Goal: Communication & Community: Participate in discussion

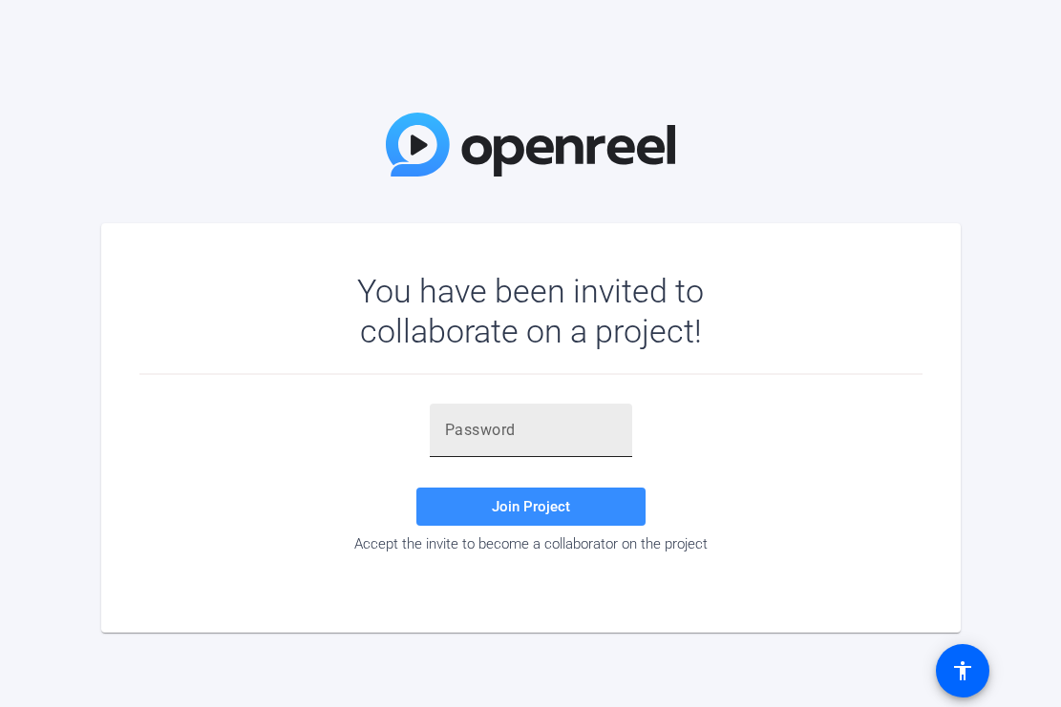
click at [509, 434] on input "text" at bounding box center [531, 430] width 172 height 23
paste input ")@GRRS"
type input ")@GRRS"
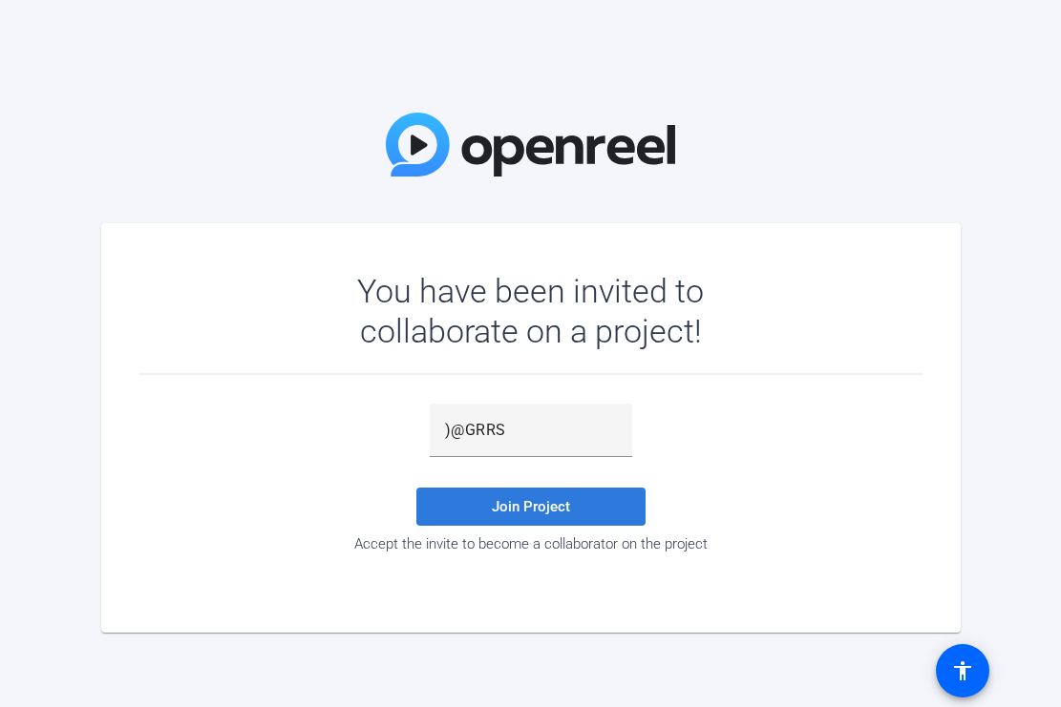
click at [538, 508] on span "Join Project" at bounding box center [531, 506] width 78 height 17
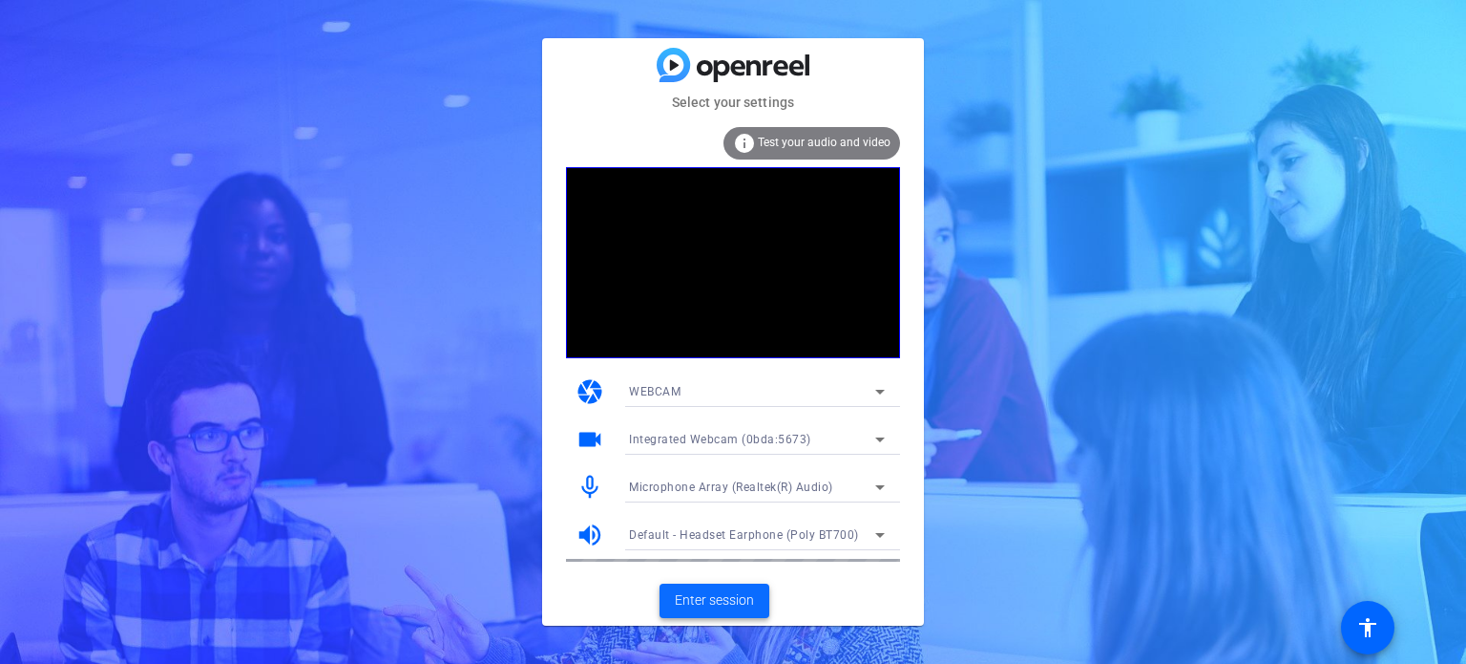
click at [716, 602] on span "Enter session" at bounding box center [714, 600] width 79 height 20
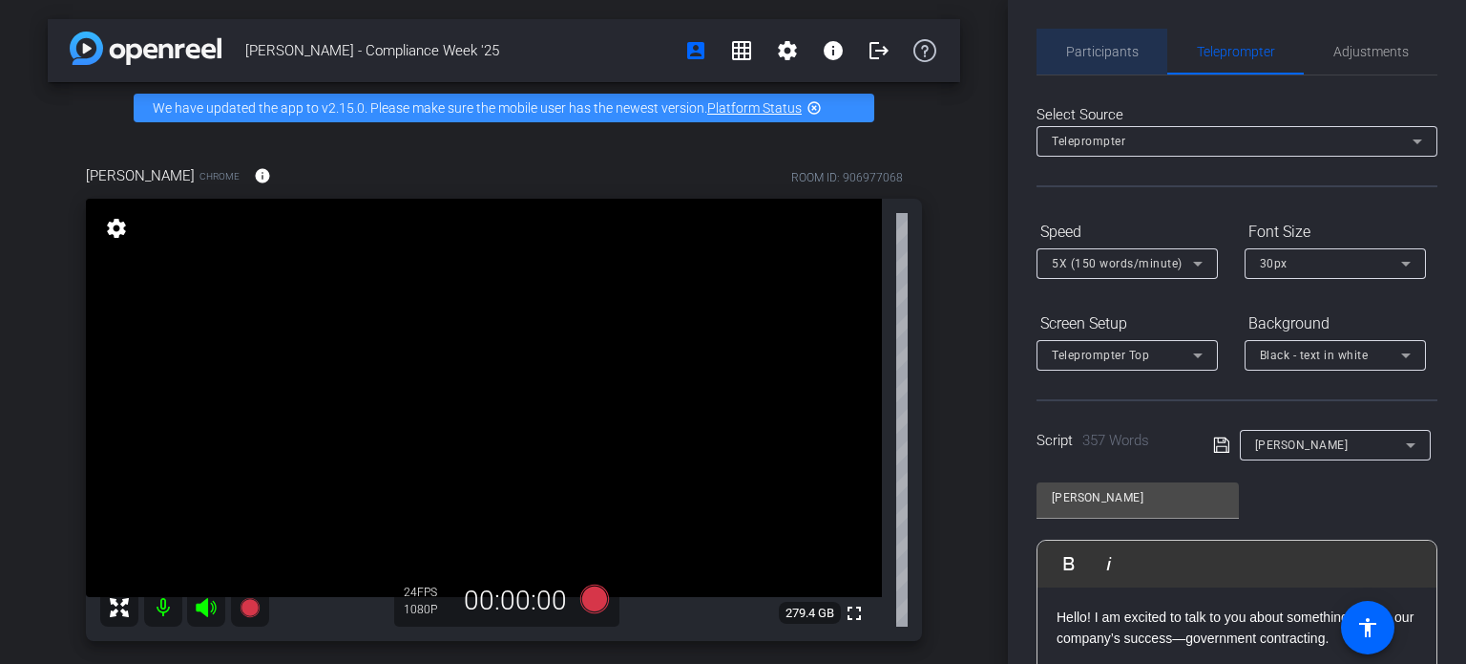
click at [1060, 53] on span "Participants" at bounding box center [1102, 51] width 73 height 13
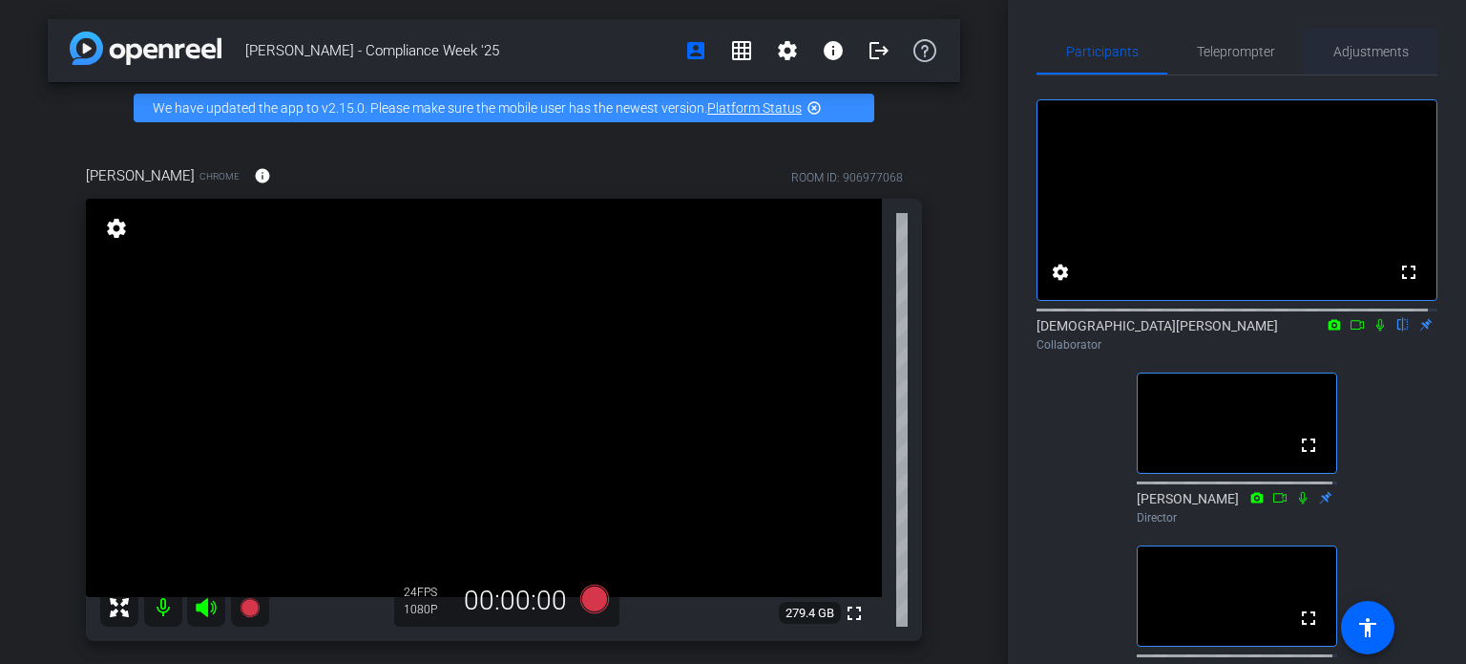
click at [1060, 51] on span "Adjustments" at bounding box center [1371, 51] width 75 height 13
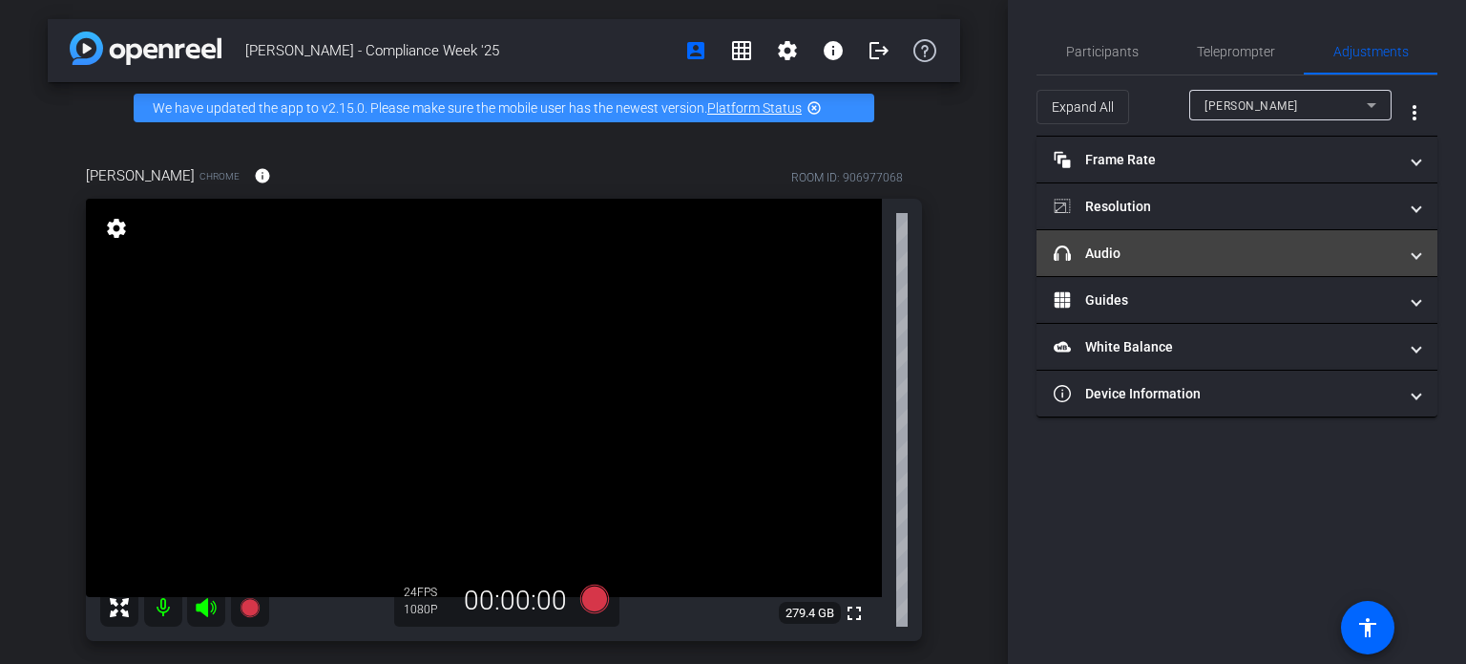
click at [1060, 239] on mat-expansion-panel-header "headphone icon Audio" at bounding box center [1237, 253] width 401 height 46
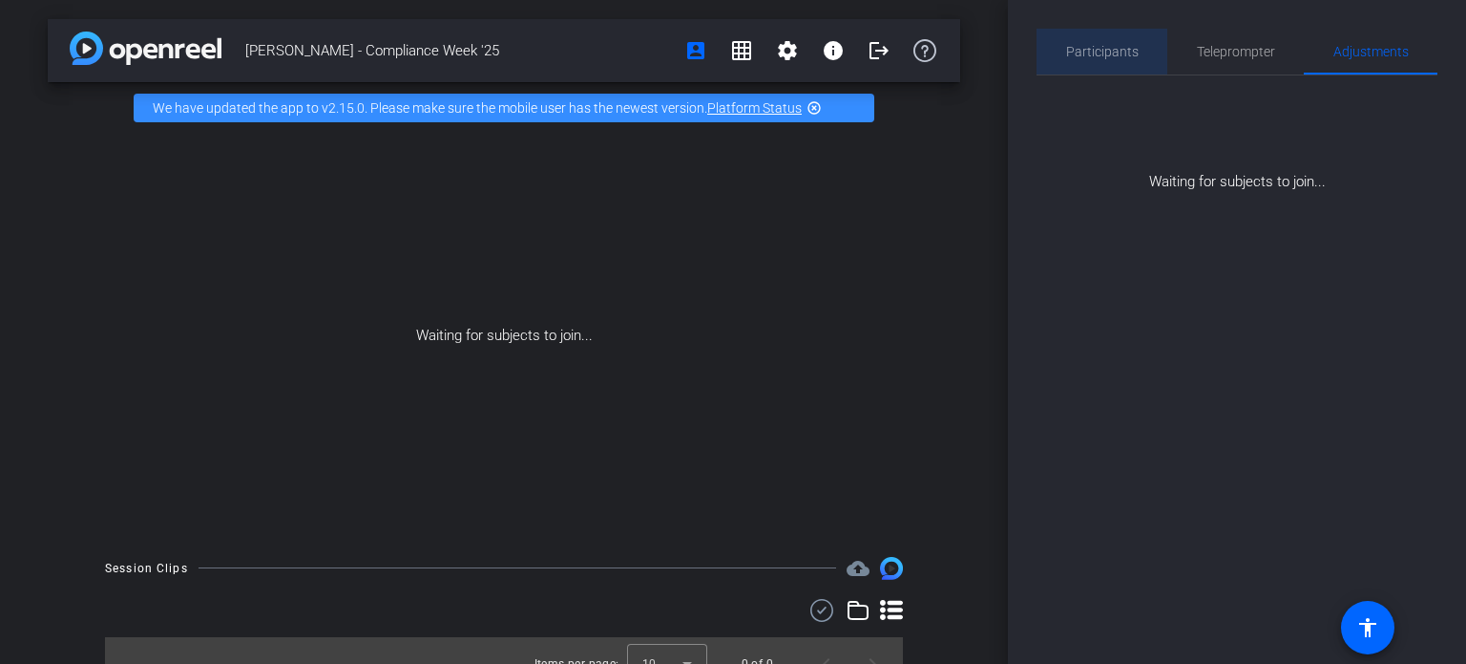
click at [1060, 53] on span "Participants" at bounding box center [1102, 51] width 73 height 13
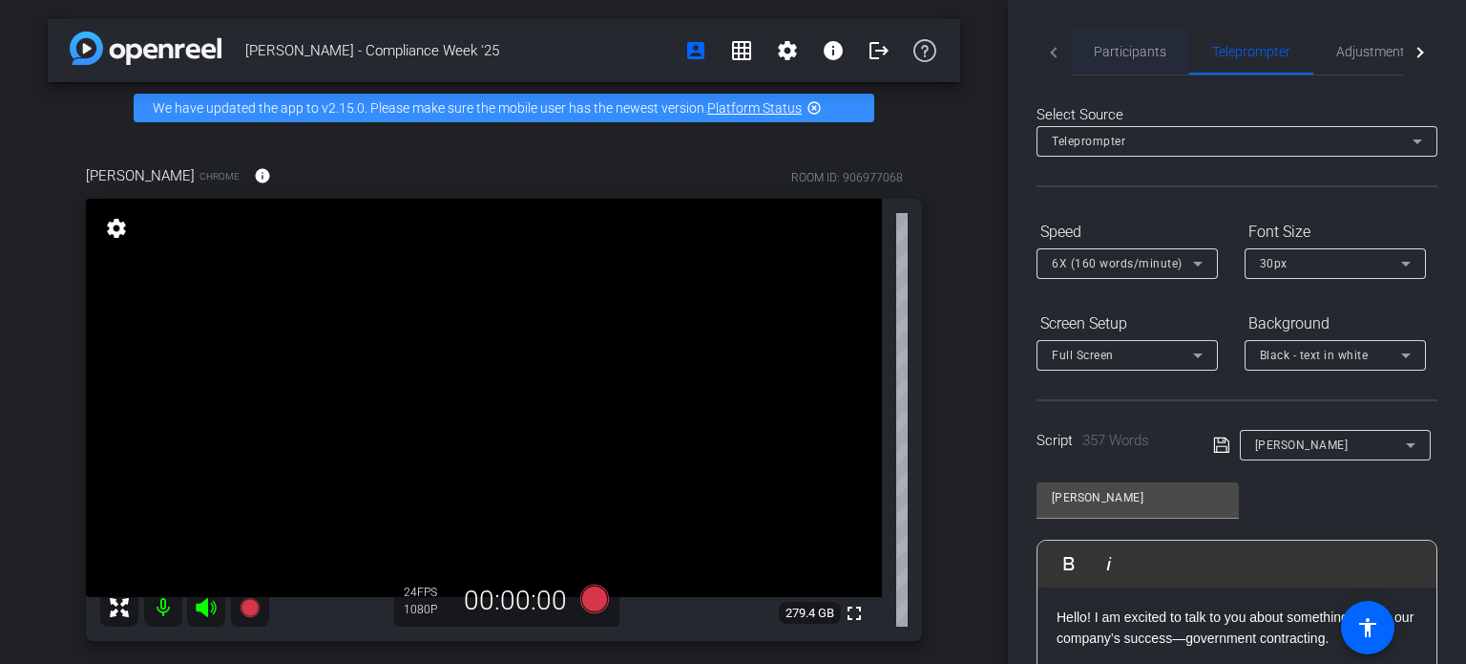
click at [1060, 47] on span "Participants" at bounding box center [1130, 51] width 73 height 13
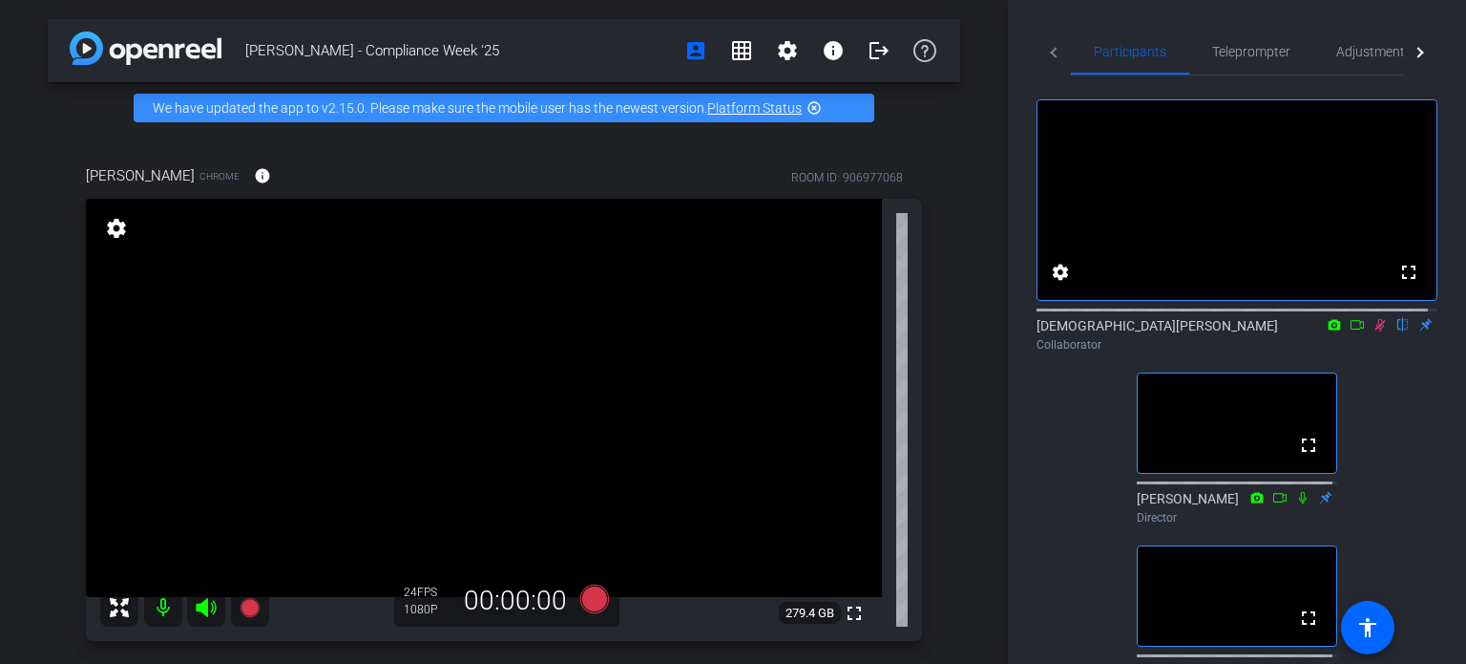
click at [1060, 331] on icon at bounding box center [1381, 325] width 11 height 12
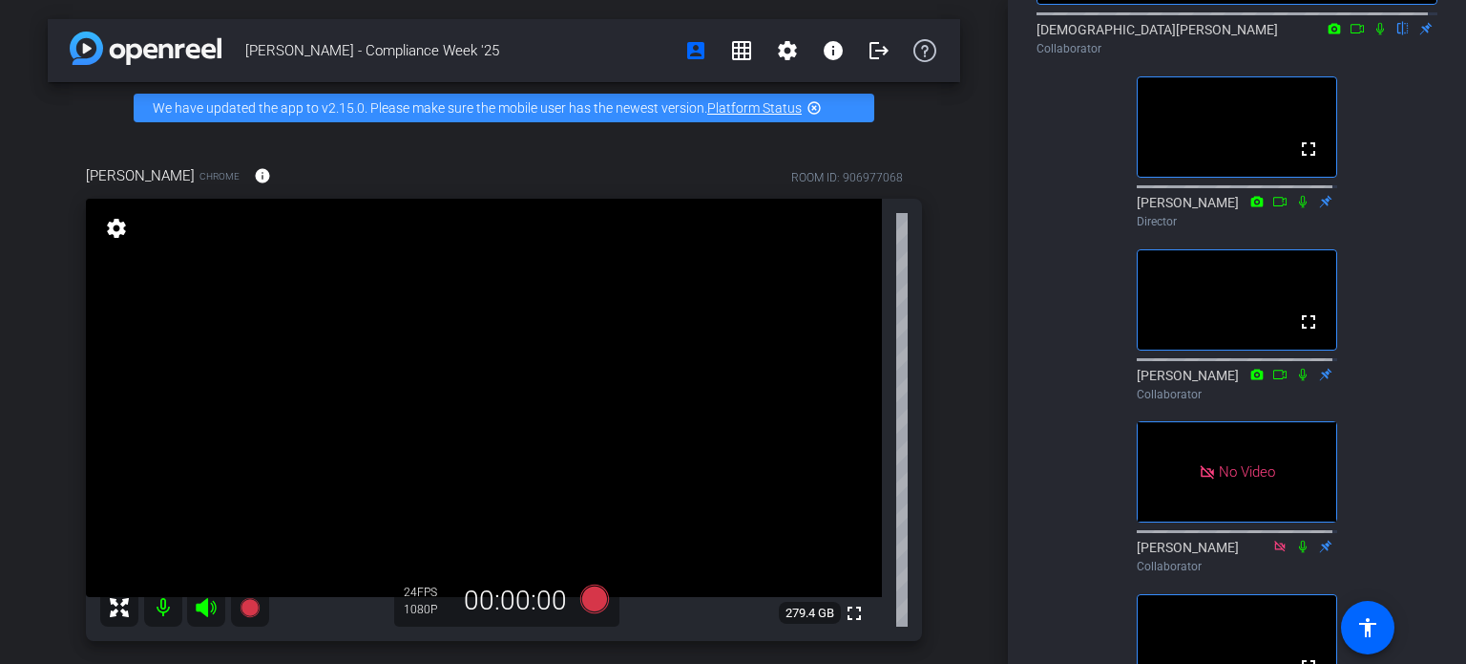
scroll to position [382, 0]
